Goal: Learn about a topic

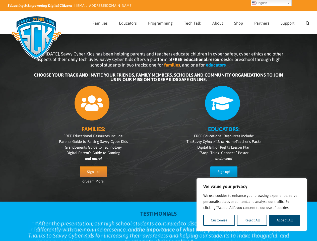
click at [158, 120] on div "FAMILIES: FREE Educational Resources include: Parents Guide to Raising Savvy Cy…" at bounding box center [158, 137] width 251 height 109
click at [219, 220] on button "Customise" at bounding box center [219, 220] width 32 height 11
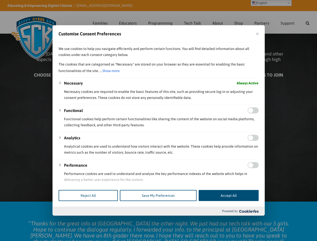
click at [285, 220] on div at bounding box center [158, 120] width 317 height 241
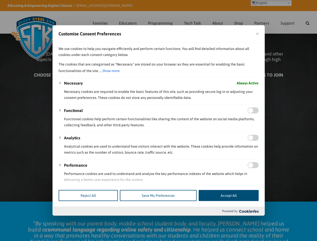
click at [307, 22] on div at bounding box center [158, 120] width 317 height 241
click at [271, 3] on div at bounding box center [158, 120] width 317 height 241
